Goal: Information Seeking & Learning: Learn about a topic

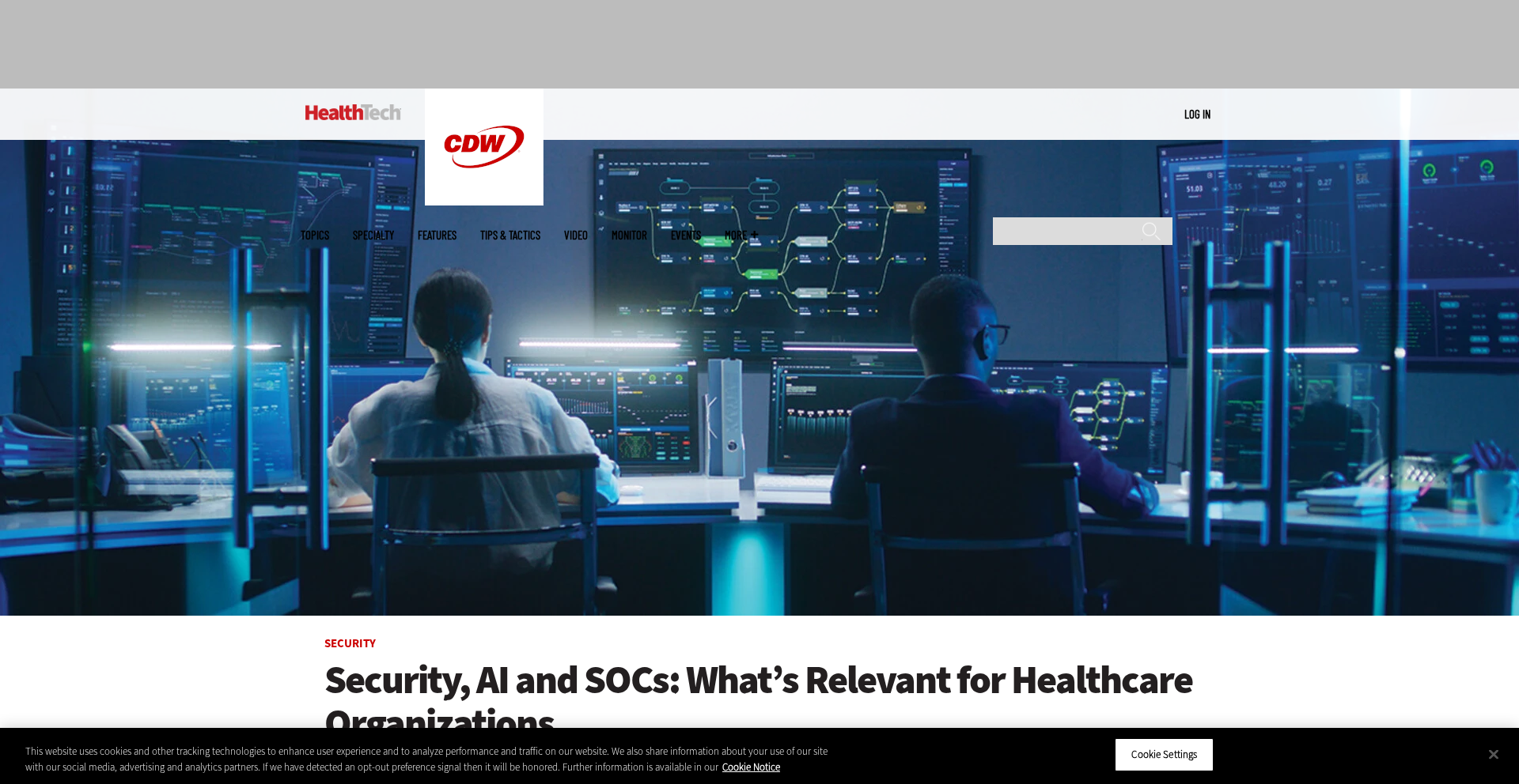
scroll to position [55, 0]
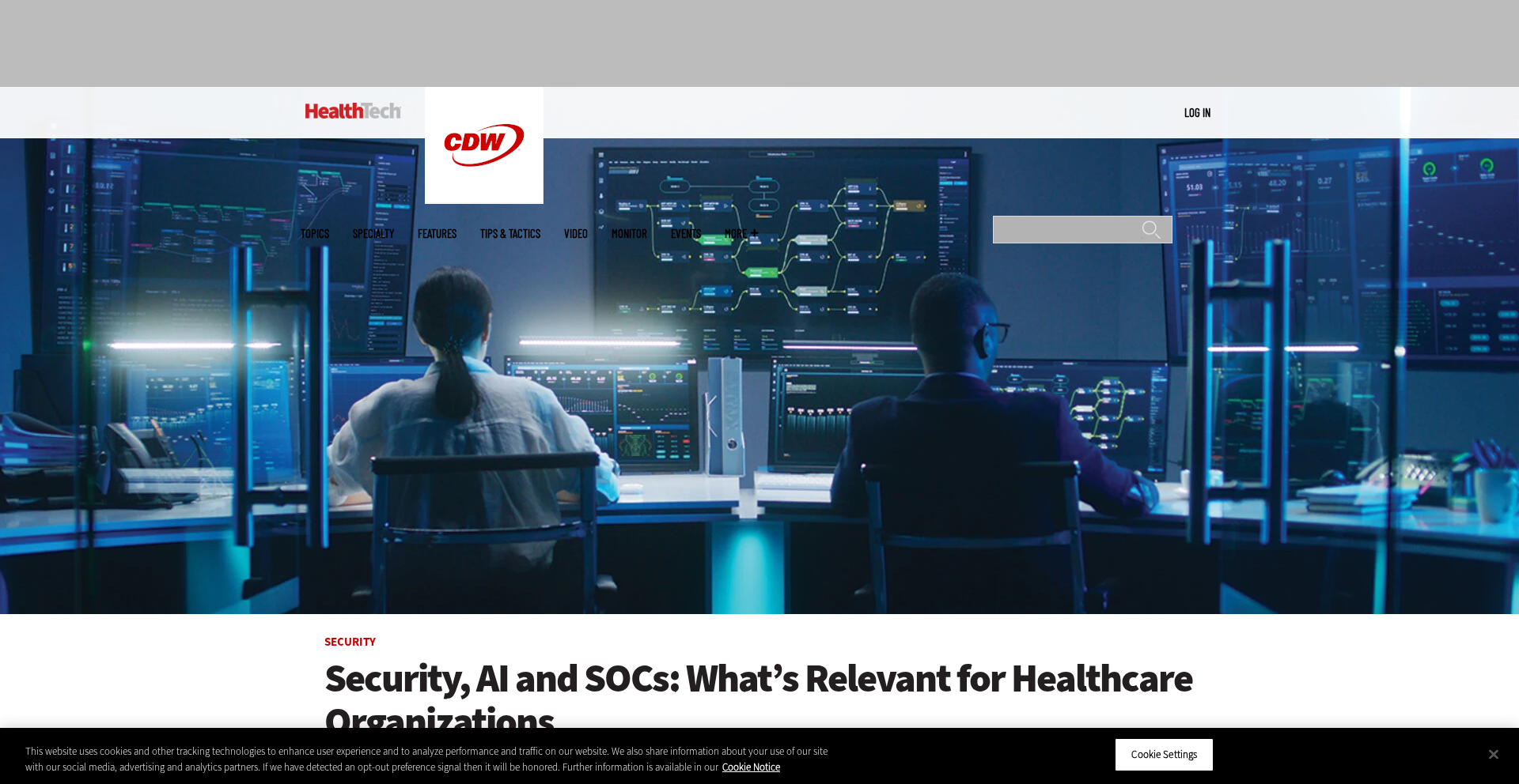
click at [1067, 216] on input "Search" at bounding box center [1082, 230] width 179 height 28
click at [1047, 216] on input "Search" at bounding box center [1082, 230] width 179 height 28
type input "*"
type input "**********"
click at [1142, 220] on input "******" at bounding box center [1151, 235] width 19 height 32
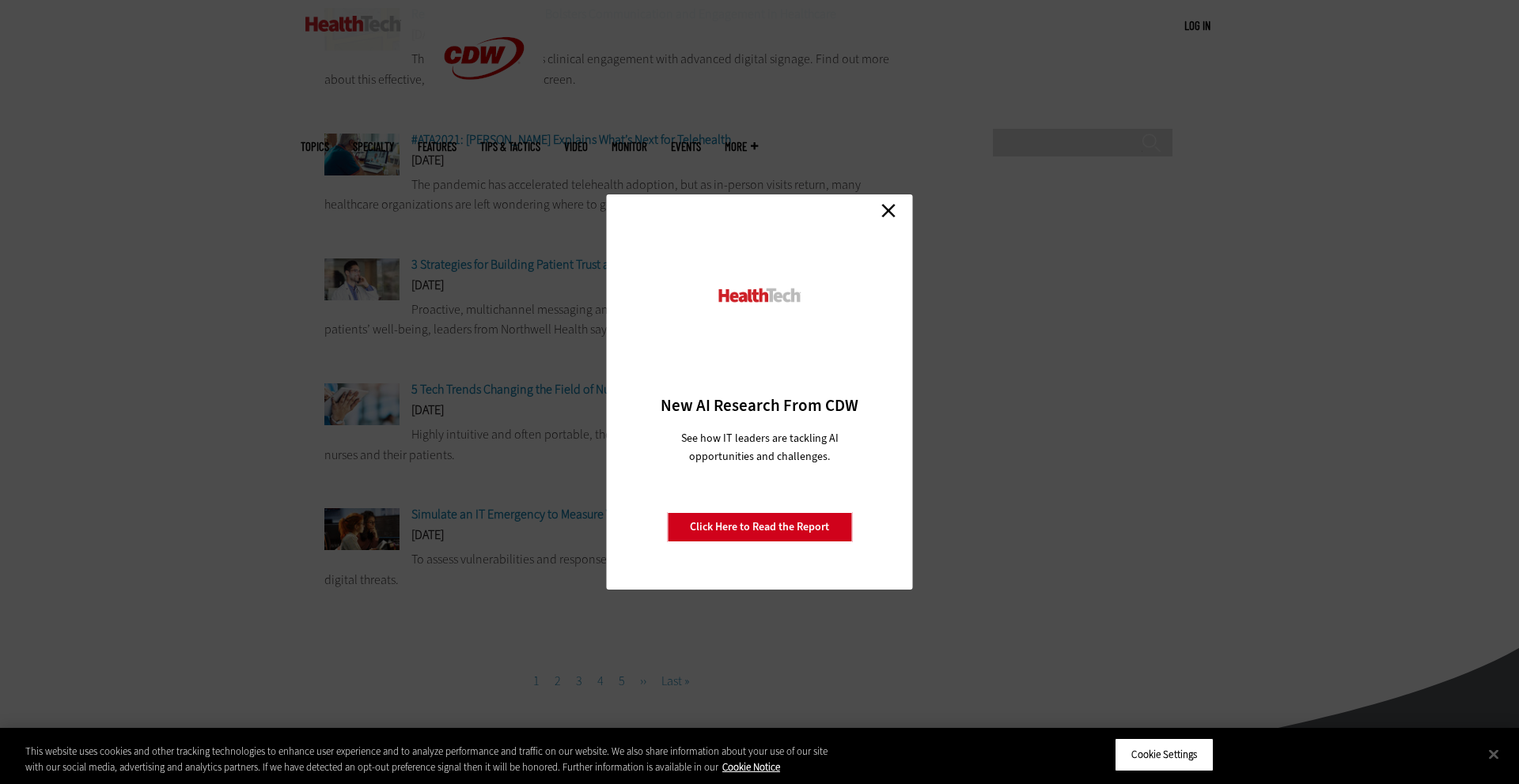
scroll to position [1068, 0]
click at [885, 206] on link "Close" at bounding box center [888, 210] width 24 height 24
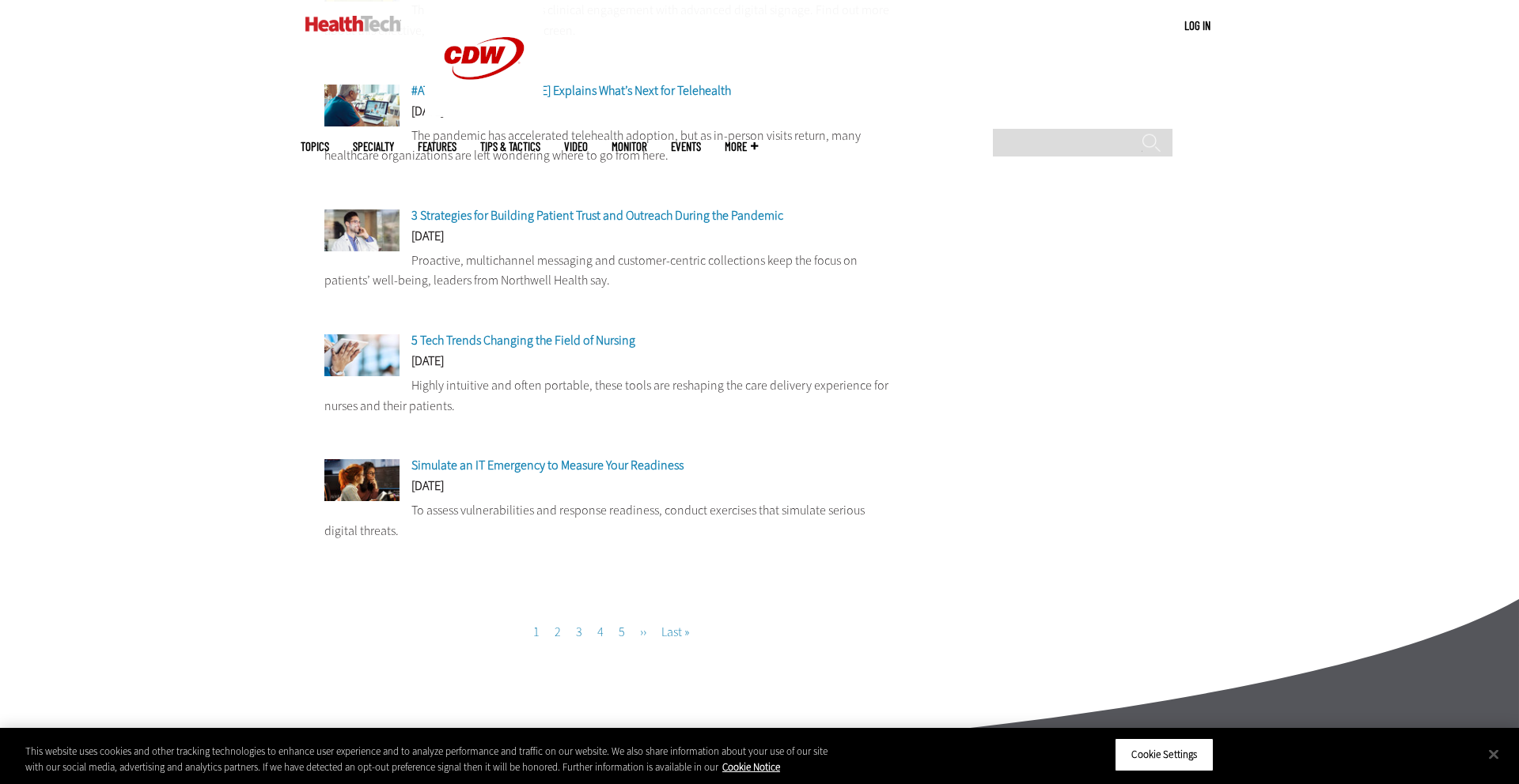
scroll to position [1141, 0]
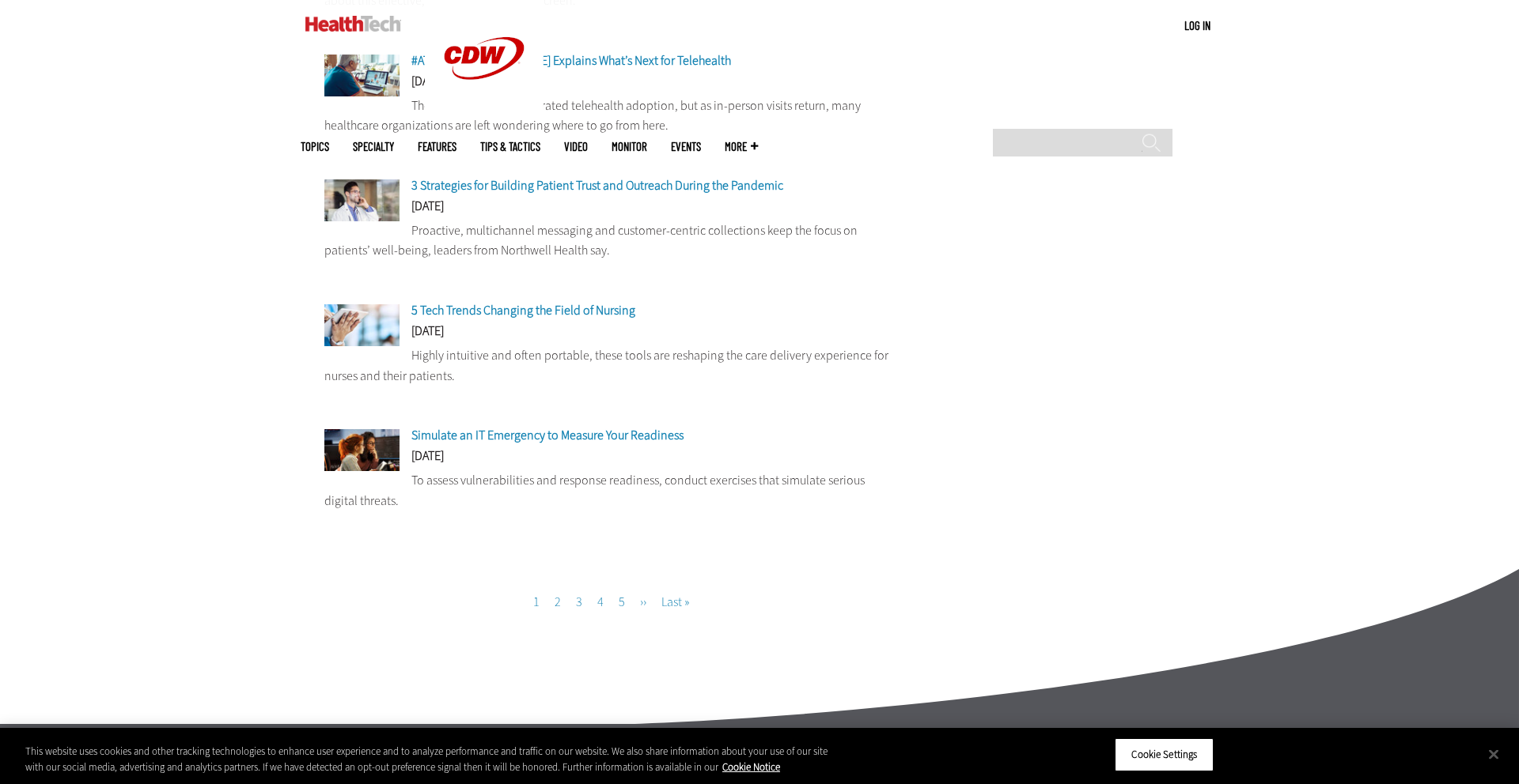
click at [555, 611] on link "Page 2" at bounding box center [558, 602] width 6 height 17
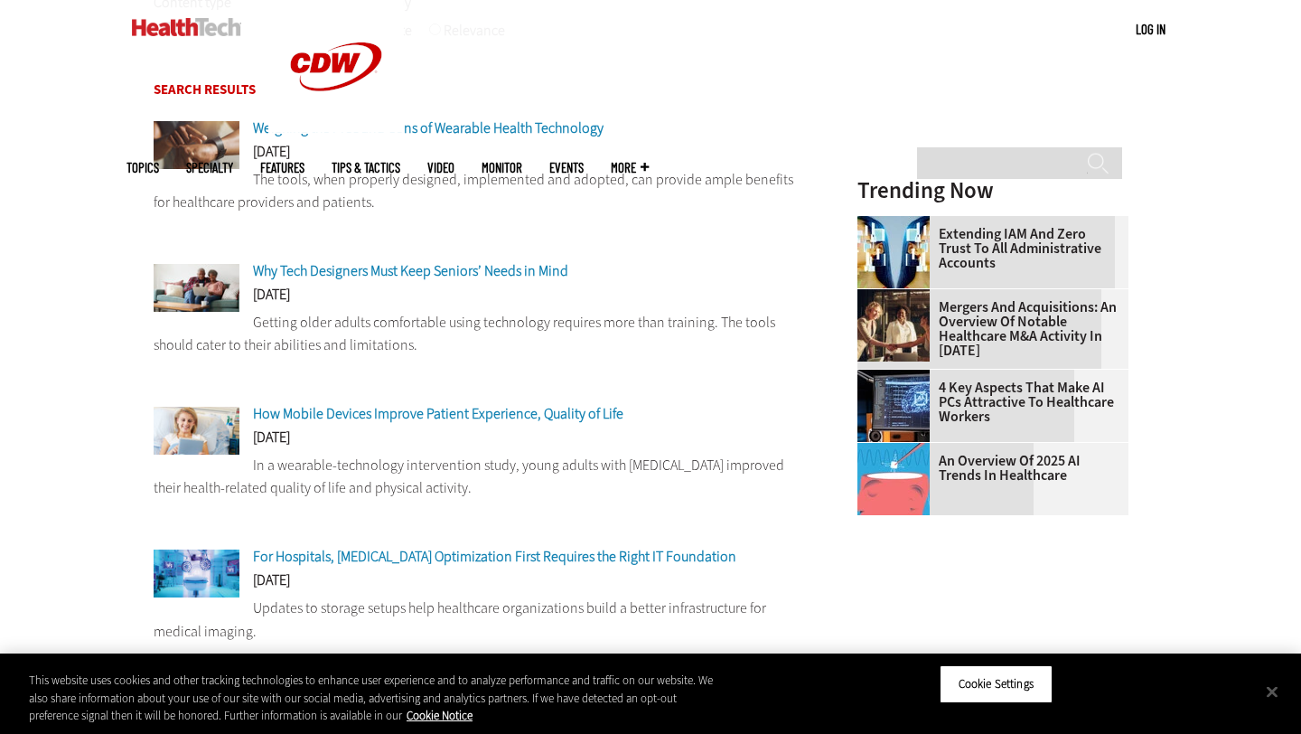
scroll to position [390, 0]
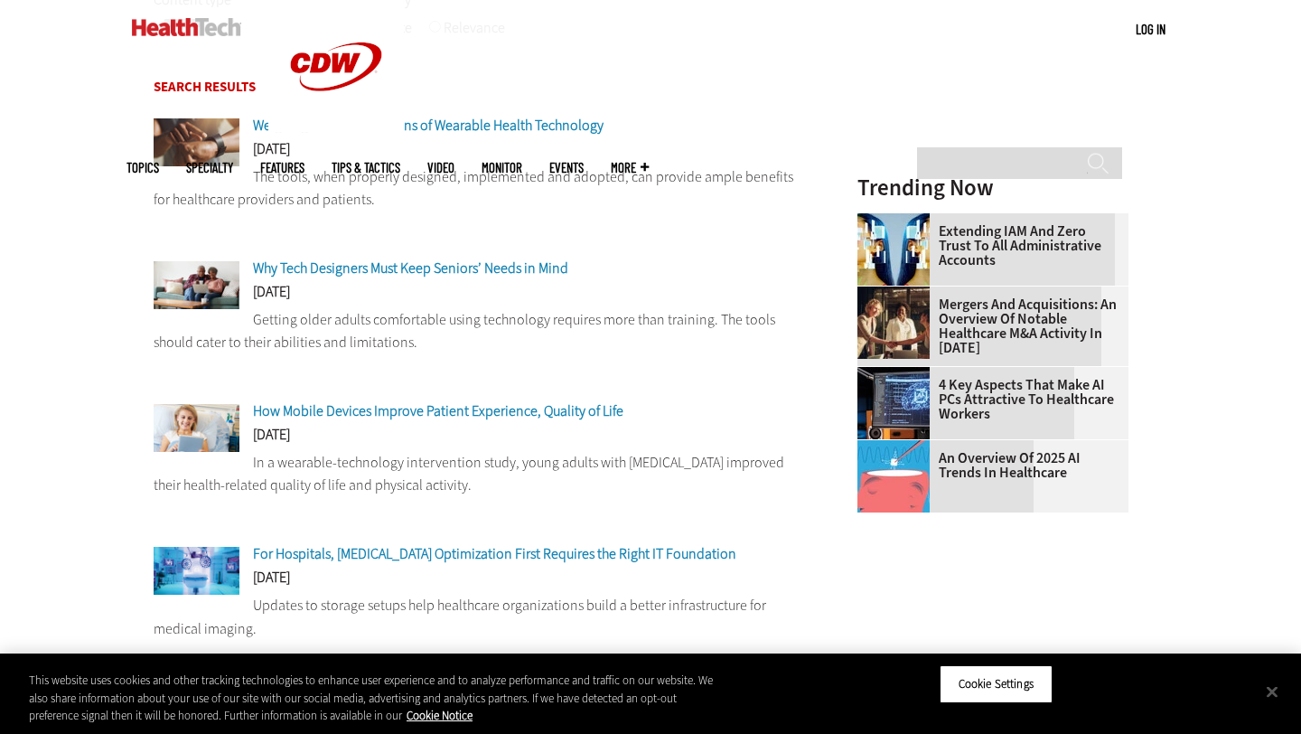
click at [446, 127] on span "Weighing the Pros and Cons of Wearable Health Technology" at bounding box center [428, 125] width 351 height 19
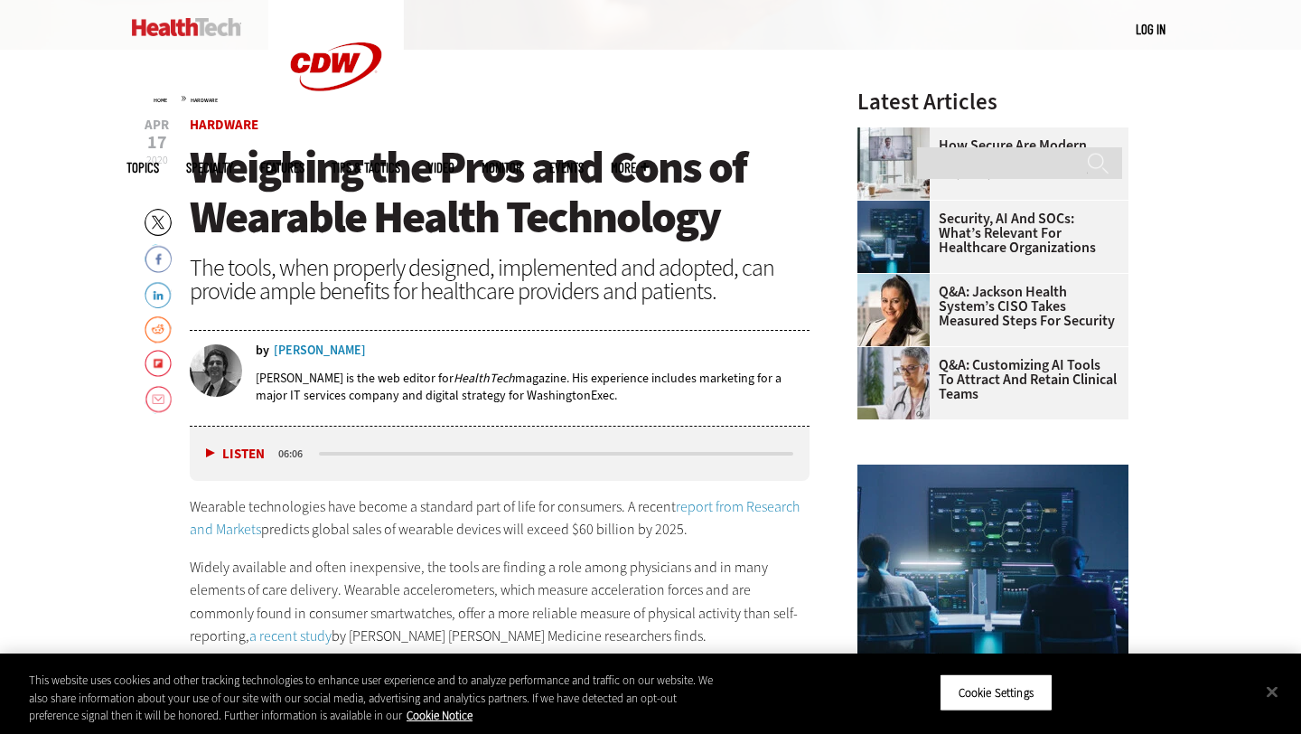
scroll to position [616, 0]
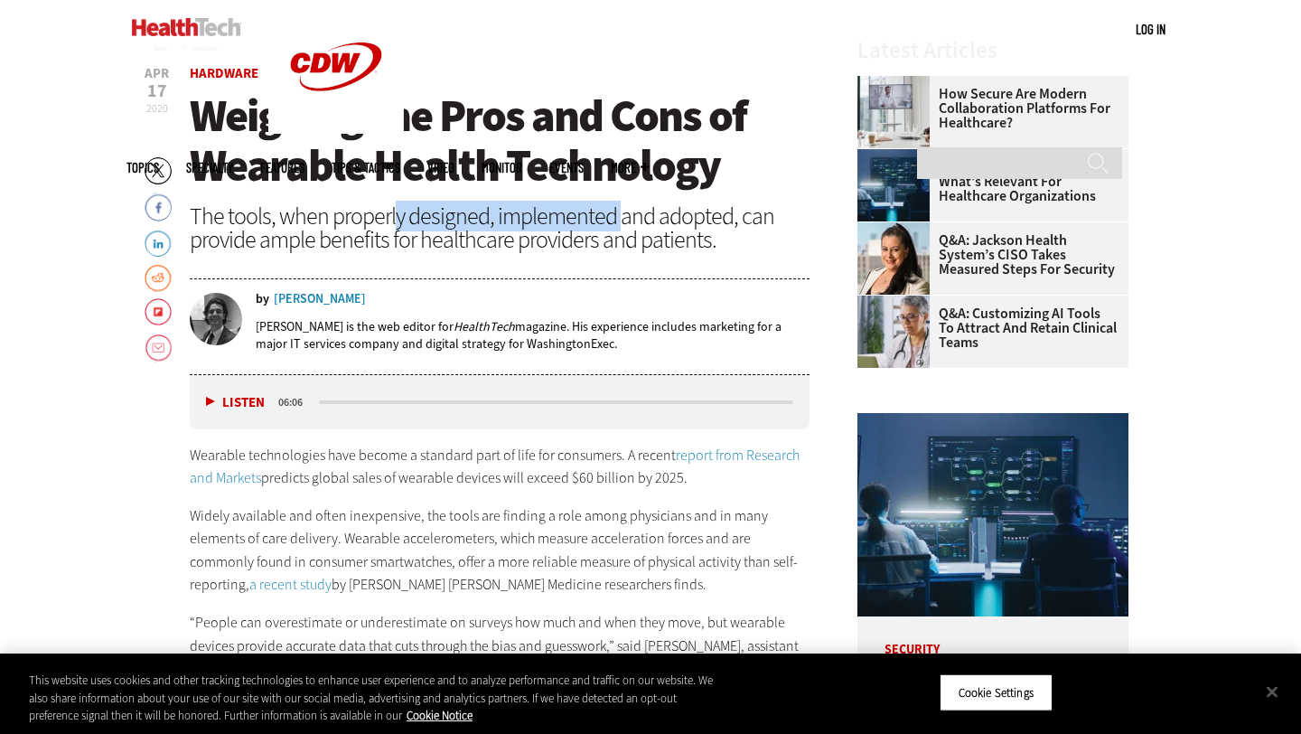
drag, startPoint x: 393, startPoint y: 220, endPoint x: 621, endPoint y: 218, distance: 227.7
click at [621, 219] on div "The tools, when properly designed, implemented and adopted, can provide ample b…" at bounding box center [500, 227] width 620 height 47
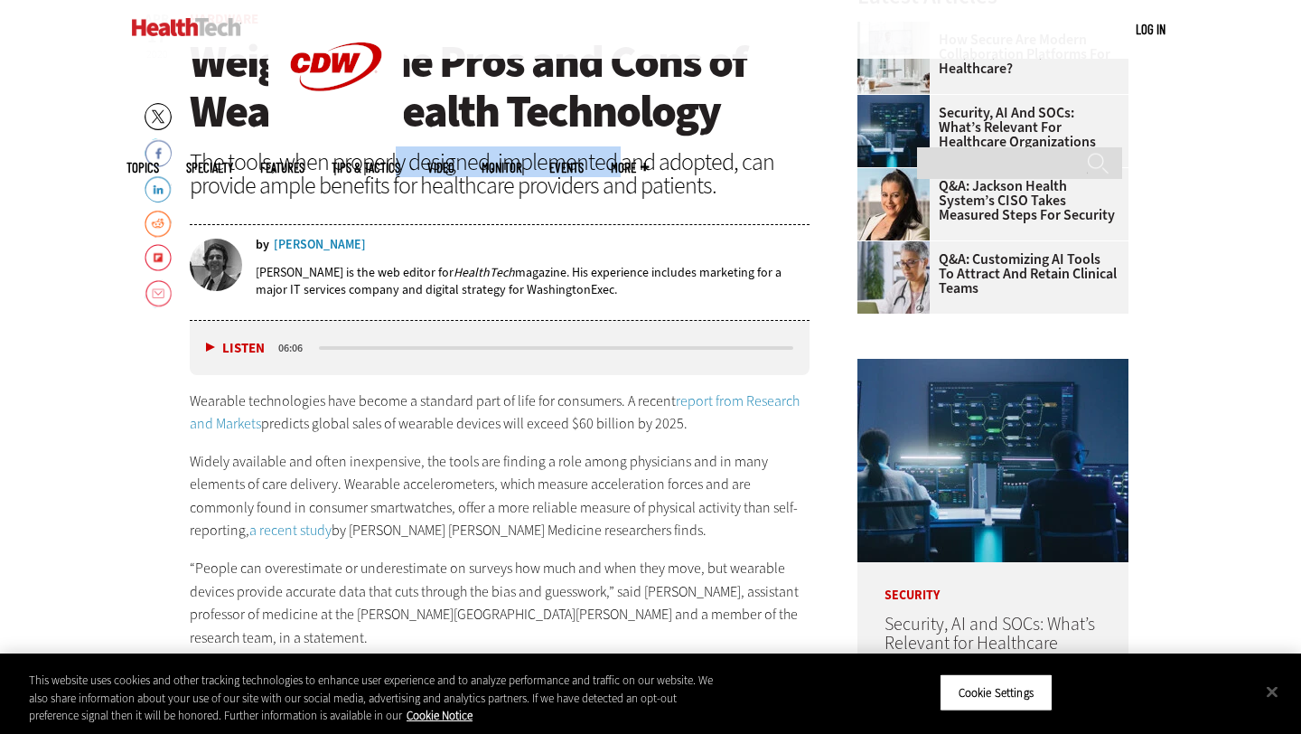
scroll to position [676, 0]
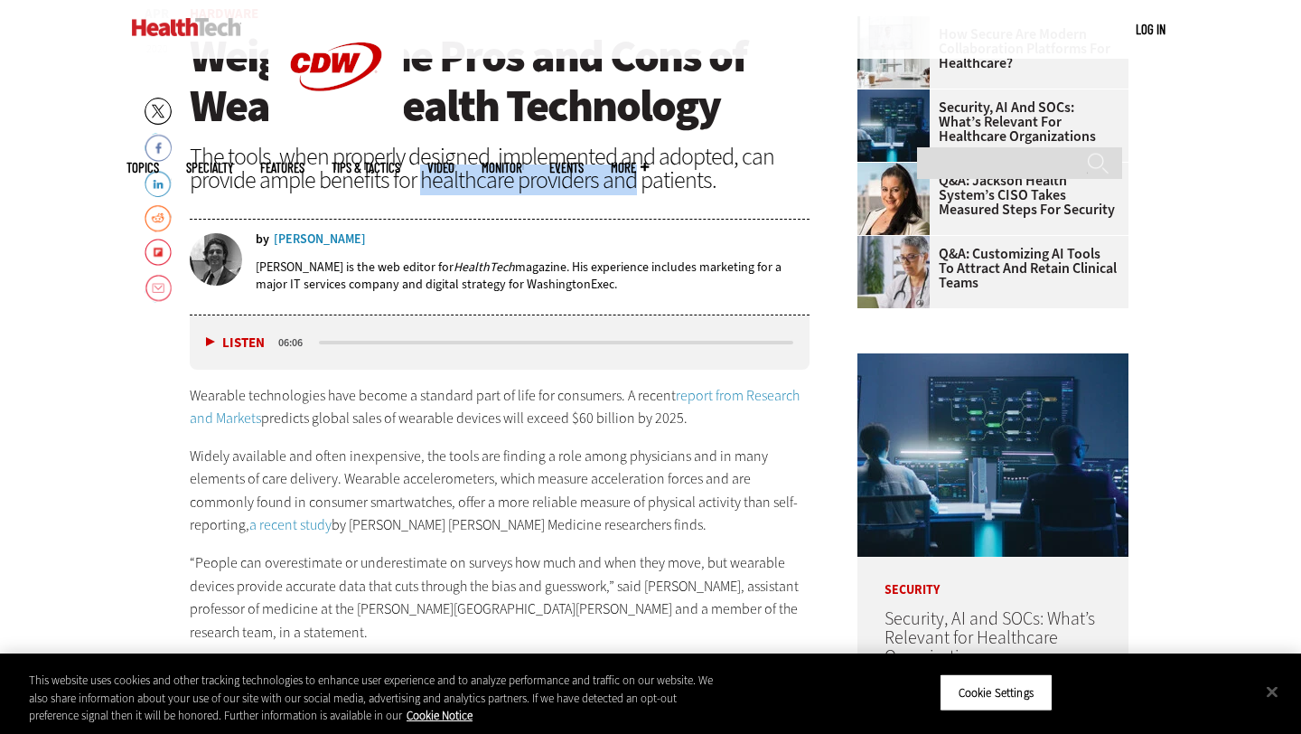
drag, startPoint x: 419, startPoint y: 192, endPoint x: 632, endPoint y: 189, distance: 212.4
click at [632, 189] on div "The tools, when properly designed, implemented and adopted, can provide ample b…" at bounding box center [500, 168] width 620 height 47
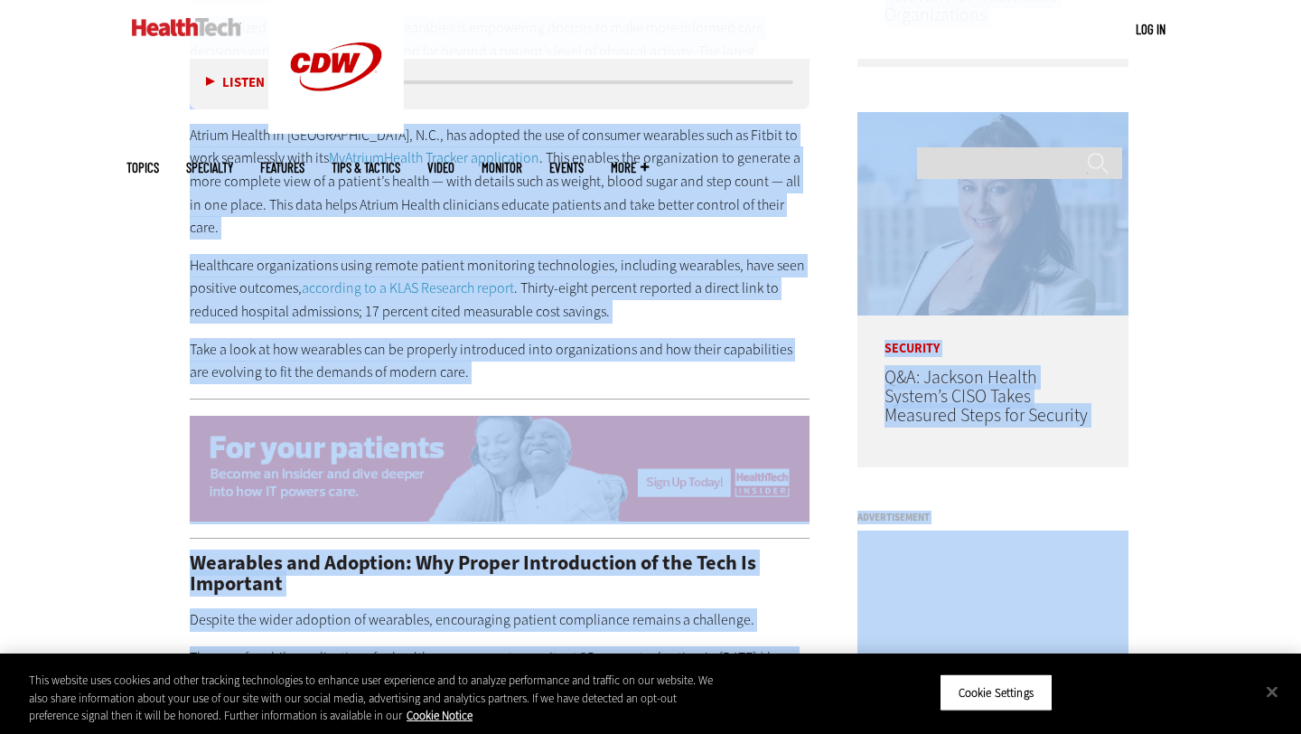
scroll to position [1329, 0]
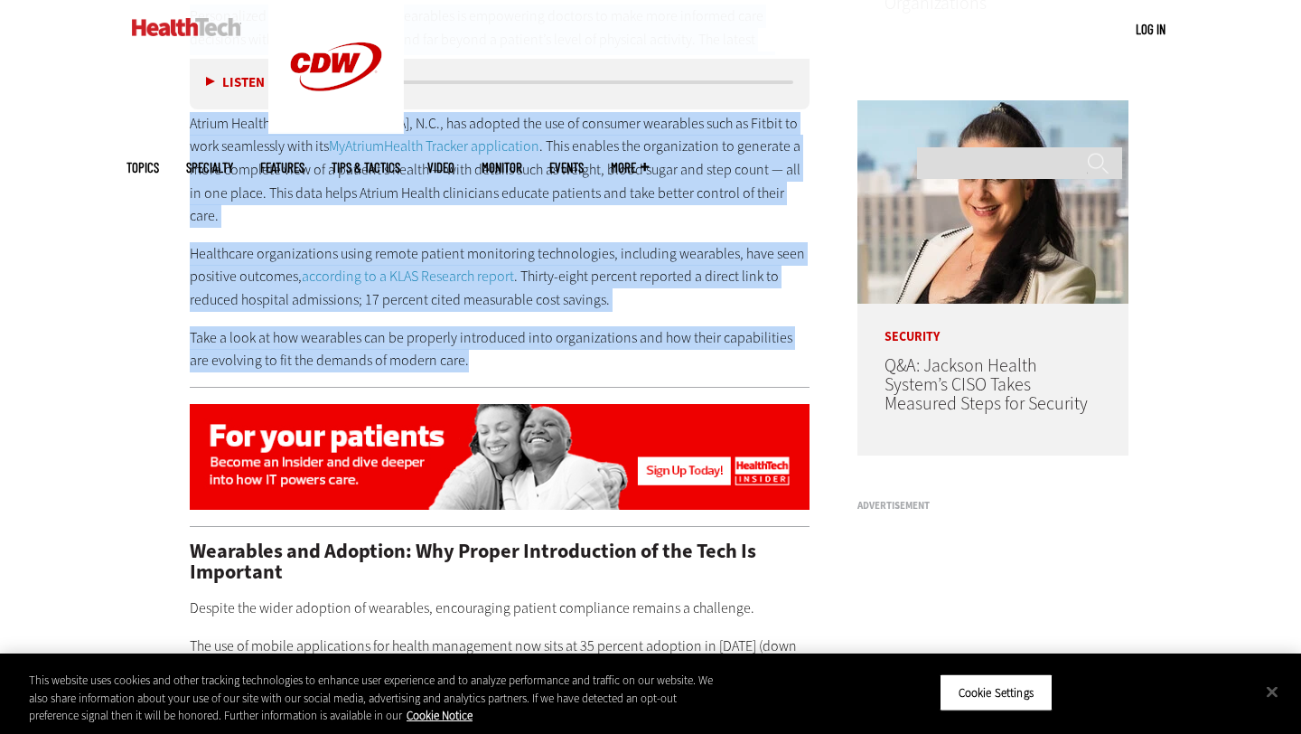
drag, startPoint x: 190, startPoint y: 180, endPoint x: 554, endPoint y: 337, distance: 396.7
click at [554, 337] on div "Wearable technologies have become a standard part of life for consumers. A rece…" at bounding box center [500, 52] width 620 height 642
copy div "Wearable technologies have become a standard part of life for consumers. A rece…"
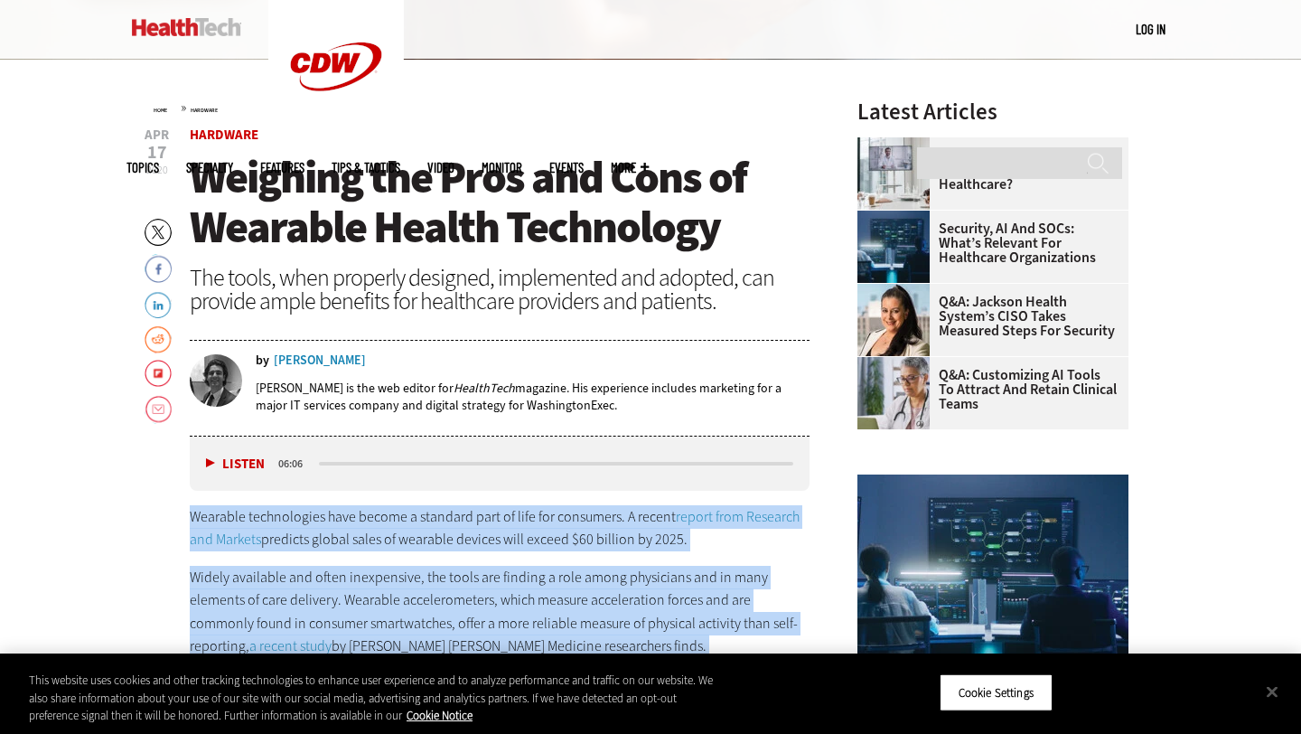
scroll to position [554, 0]
